Goal: Information Seeking & Learning: Learn about a topic

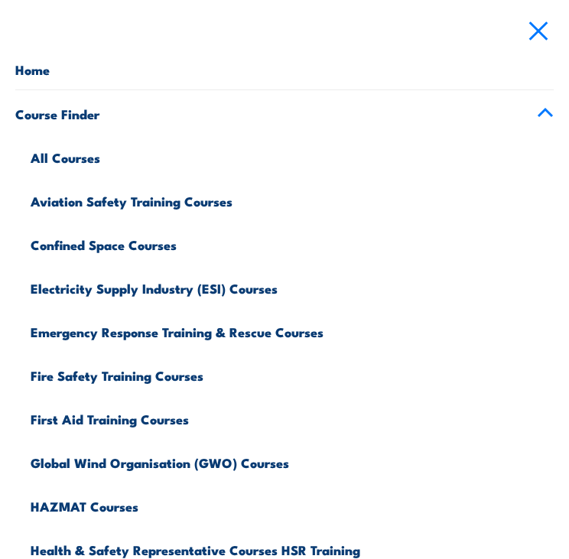
click at [111, 376] on link "Fire Safety Training Courses" at bounding box center [292, 374] width 523 height 44
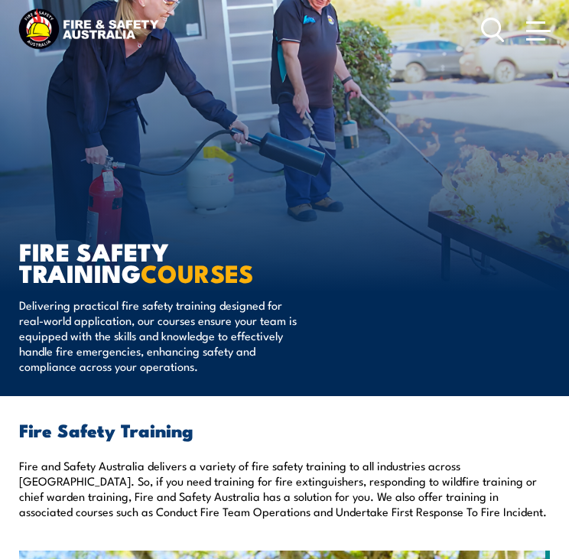
click at [533, 33] on span at bounding box center [538, 29] width 24 height 17
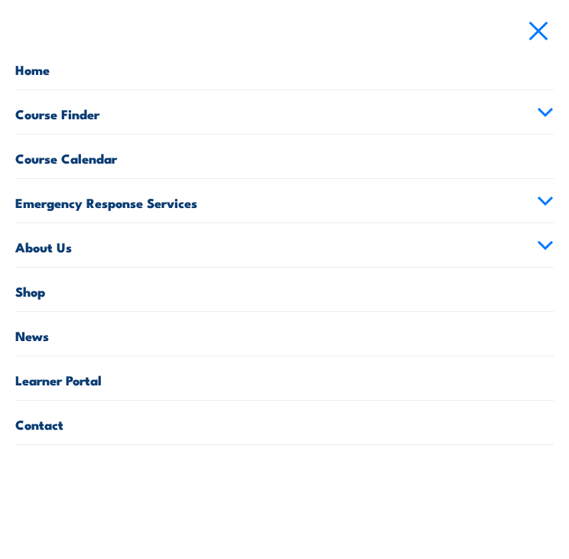
click at [61, 112] on link "Course Finder" at bounding box center [284, 112] width 539 height 44
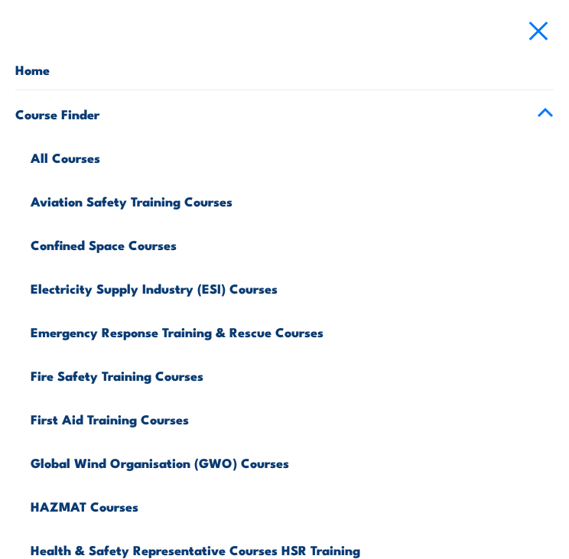
click at [57, 155] on link "All Courses" at bounding box center [292, 156] width 523 height 44
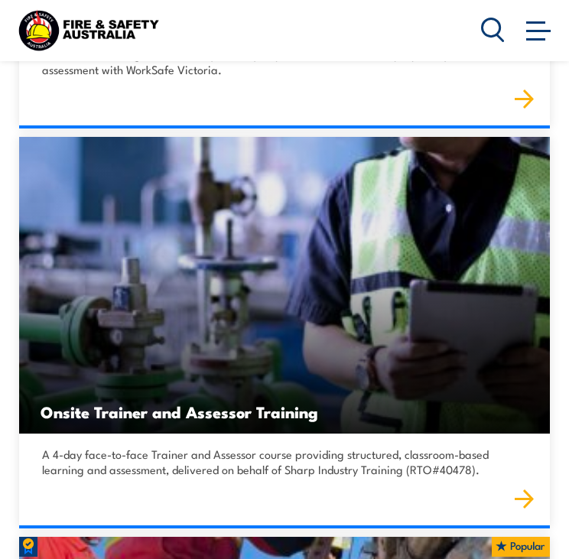
scroll to position [1178, 0]
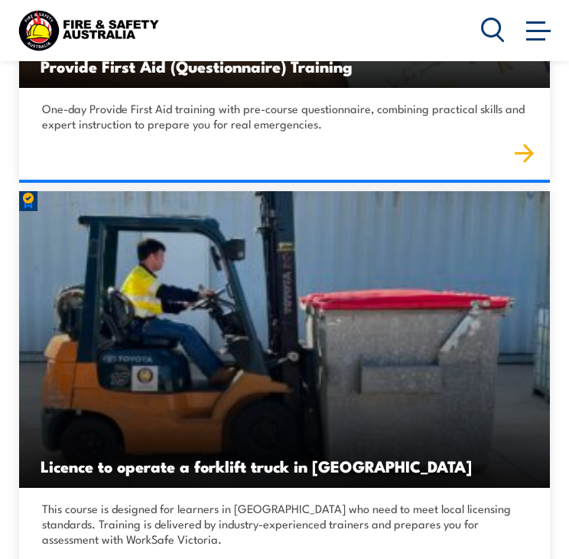
click at [178, 284] on img at bounding box center [284, 339] width 531 height 297
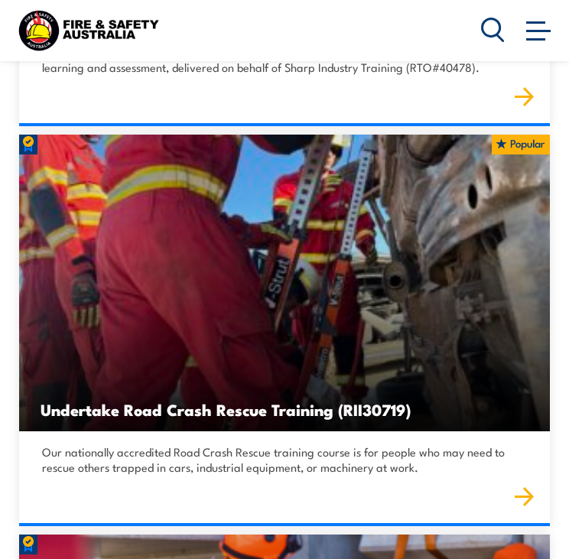
scroll to position [2066, 0]
